Goal: Use online tool/utility: Utilize a website feature to perform a specific function

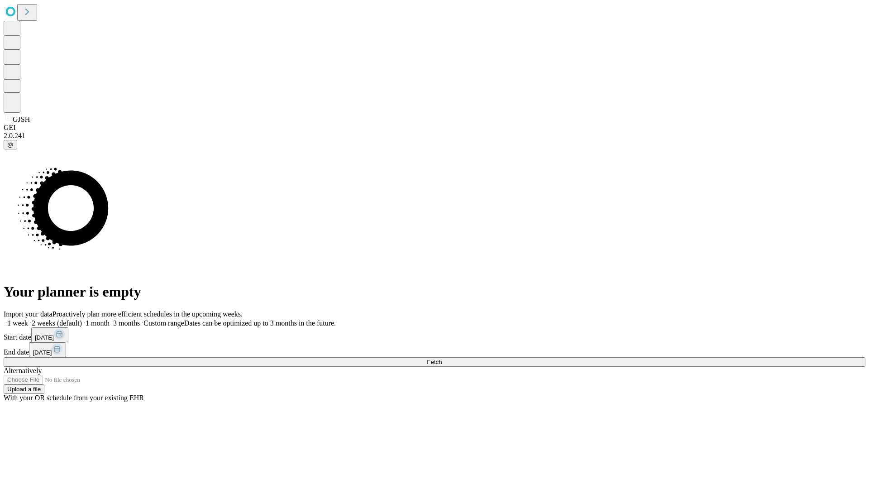
click at [442, 359] on span "Fetch" at bounding box center [434, 362] width 15 height 7
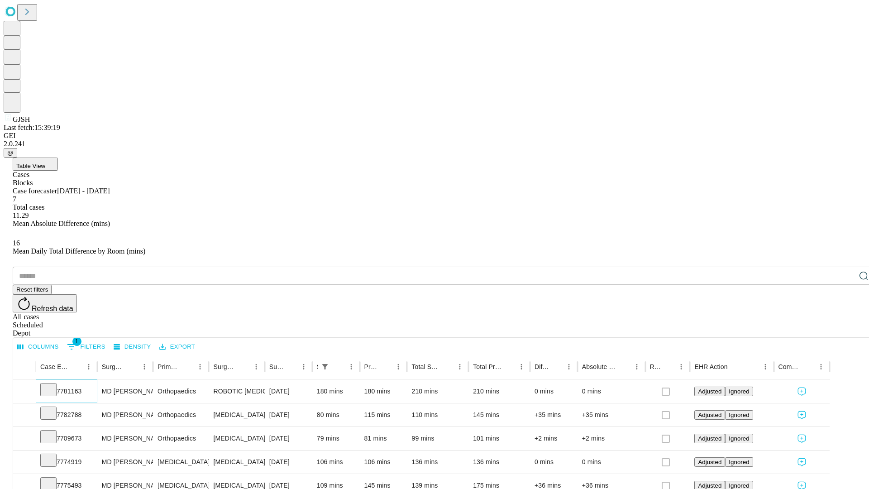
click at [53, 384] on icon at bounding box center [48, 388] width 9 height 9
